Goal: Information Seeking & Learning: Learn about a topic

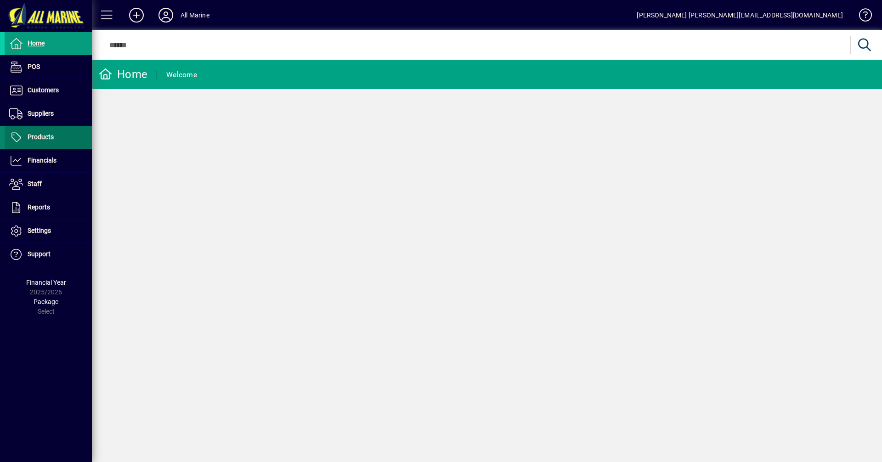
click at [61, 141] on span at bounding box center [48, 137] width 87 height 22
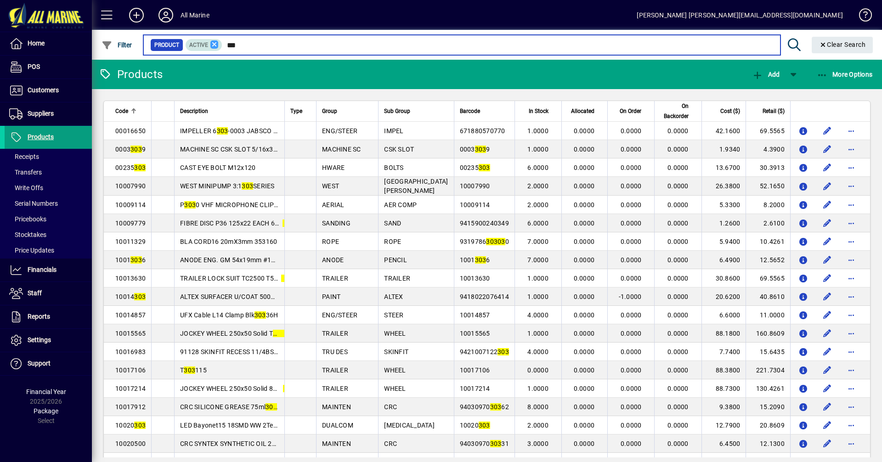
type input "***"
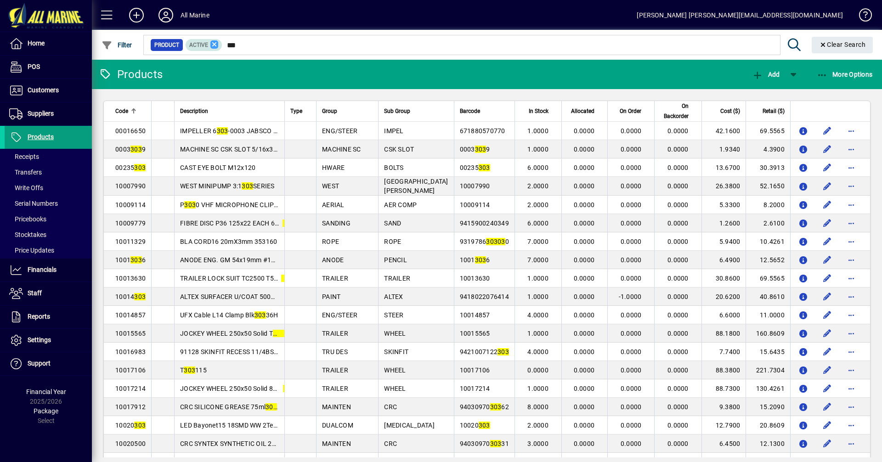
click at [211, 44] on icon at bounding box center [215, 44] width 8 height 8
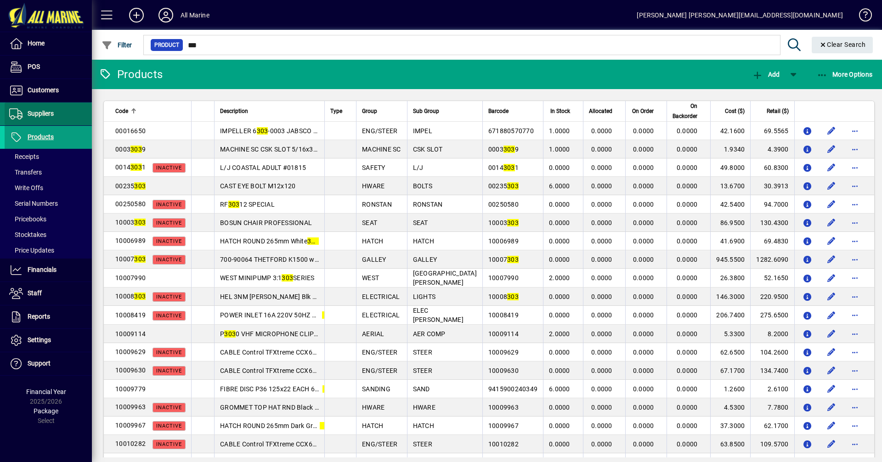
click at [49, 112] on span "Suppliers" at bounding box center [41, 113] width 26 height 7
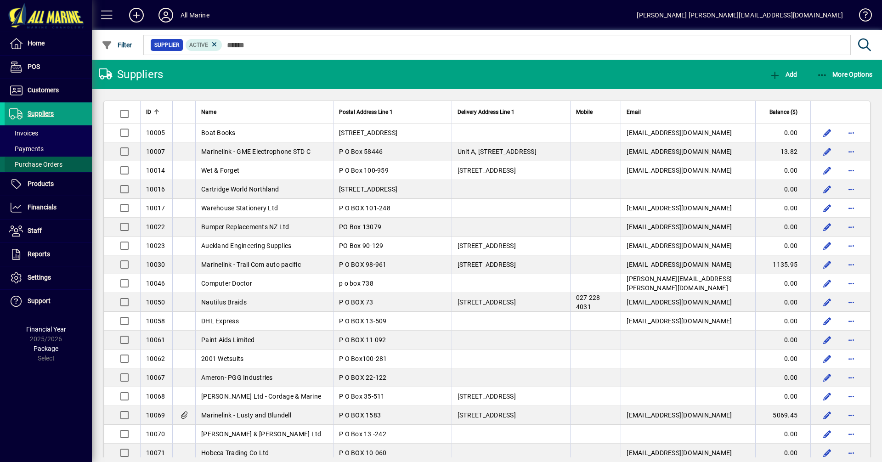
click at [54, 161] on span "Purchase Orders" at bounding box center [35, 164] width 53 height 7
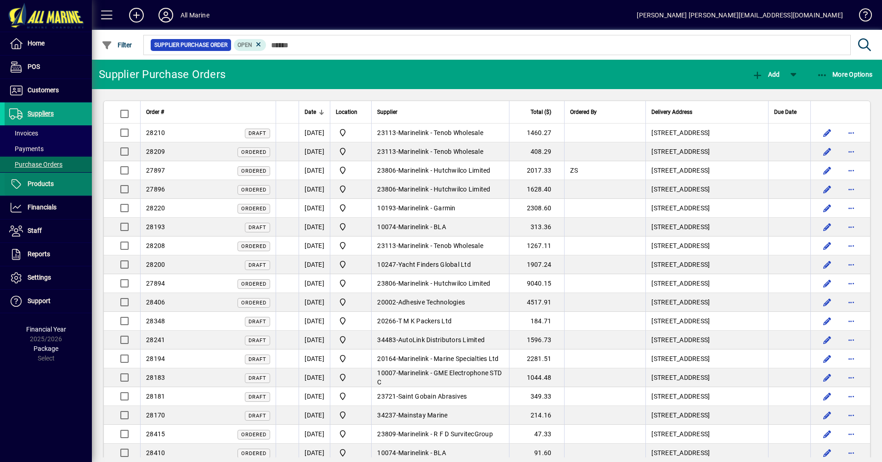
click at [46, 187] on span "Products" at bounding box center [41, 183] width 26 height 7
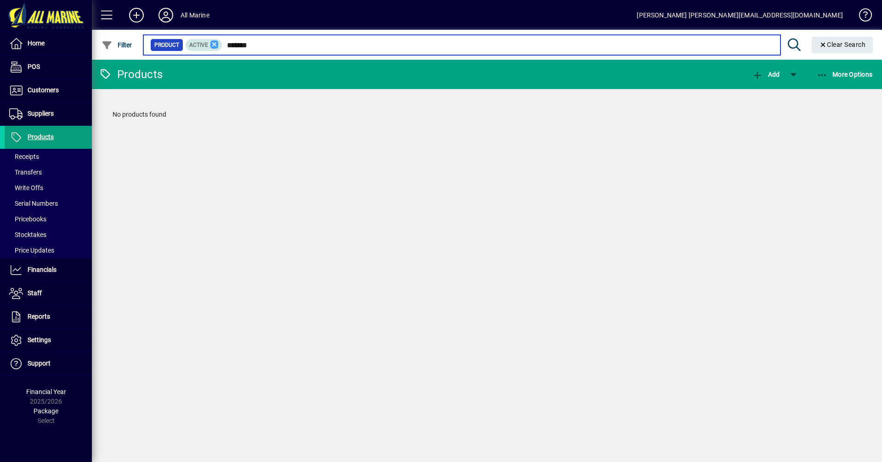
type input "*******"
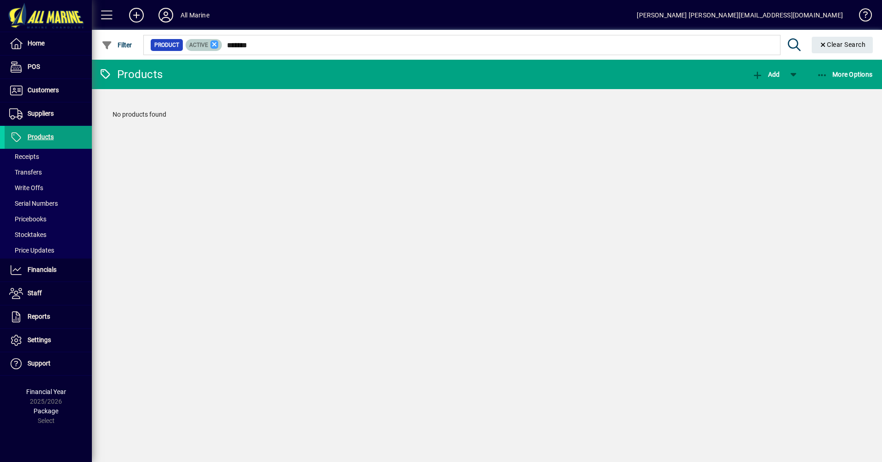
click at [216, 43] on icon at bounding box center [215, 44] width 8 height 8
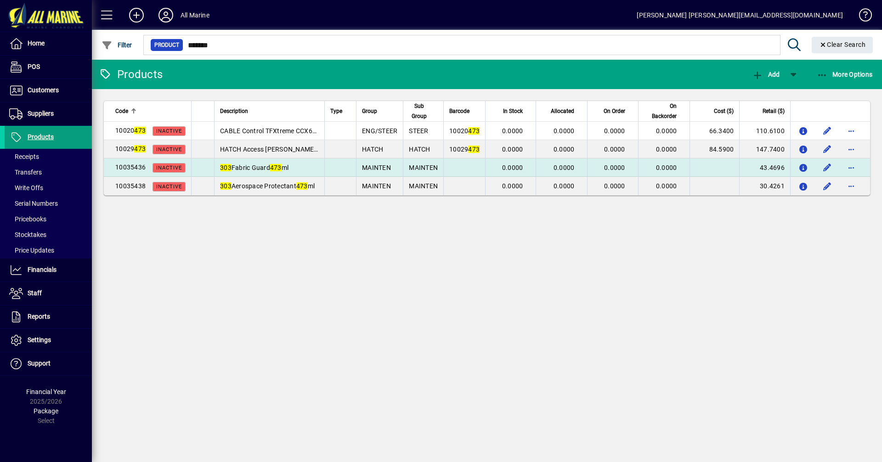
click at [158, 169] on span "Inactive" at bounding box center [169, 168] width 26 height 6
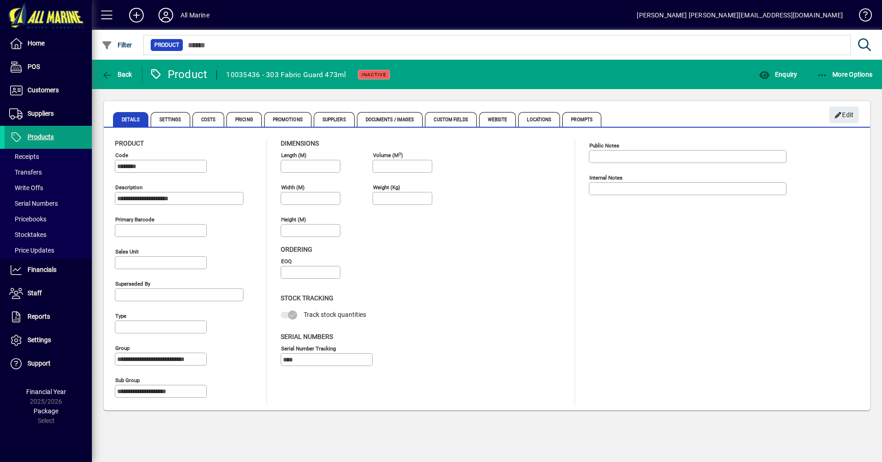
drag, startPoint x: 268, startPoint y: 74, endPoint x: 348, endPoint y: 78, distance: 80.1
click at [348, 78] on mat-toolbar-row "Back Product 10035436 - 303 Fabric Guard 473ml Inactive Enquiry More Options" at bounding box center [487, 74] width 791 height 29
copy div "303 Fabric Guard 473ml"
click at [326, 117] on span "Suppliers" at bounding box center [334, 119] width 41 height 15
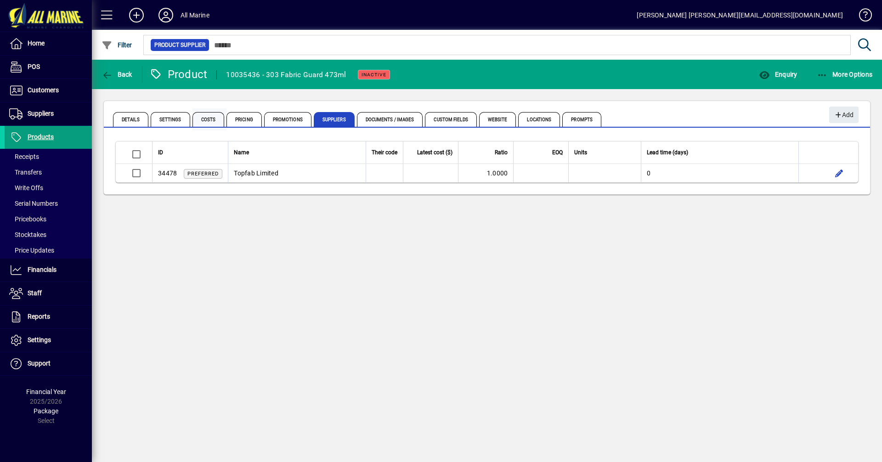
click at [210, 122] on span "Costs" at bounding box center [209, 119] width 32 height 15
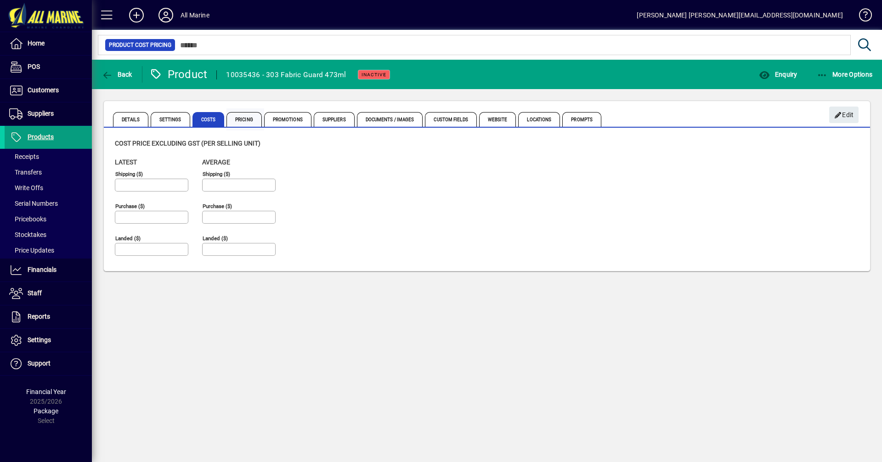
click at [238, 118] on span "Pricing" at bounding box center [244, 119] width 35 height 15
